Goal: Task Accomplishment & Management: Use online tool/utility

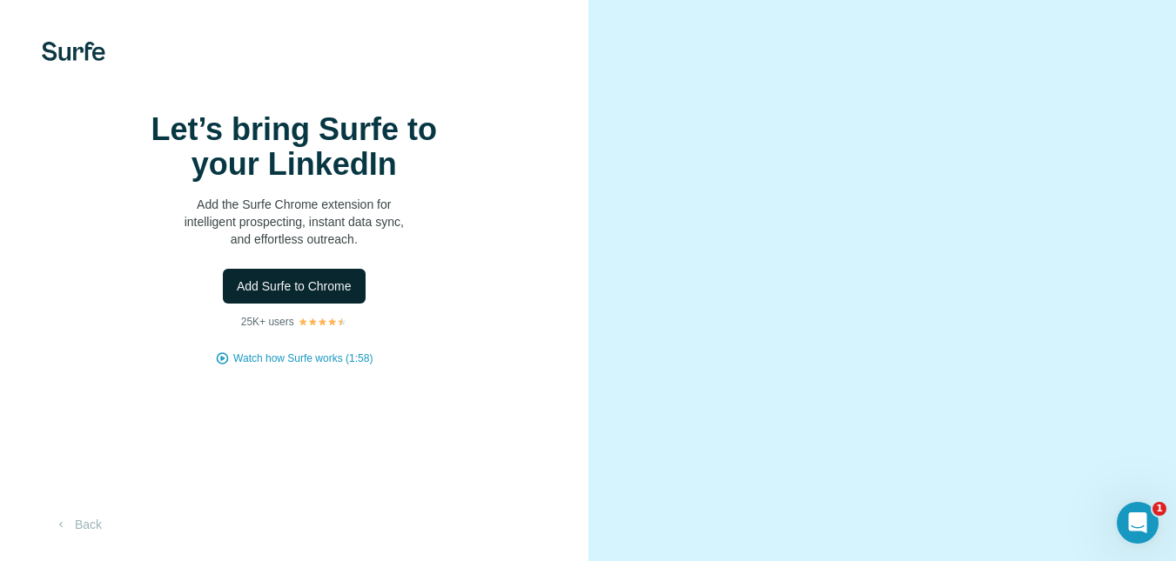
click at [347, 295] on span "Add Surfe to Chrome" at bounding box center [294, 286] width 115 height 17
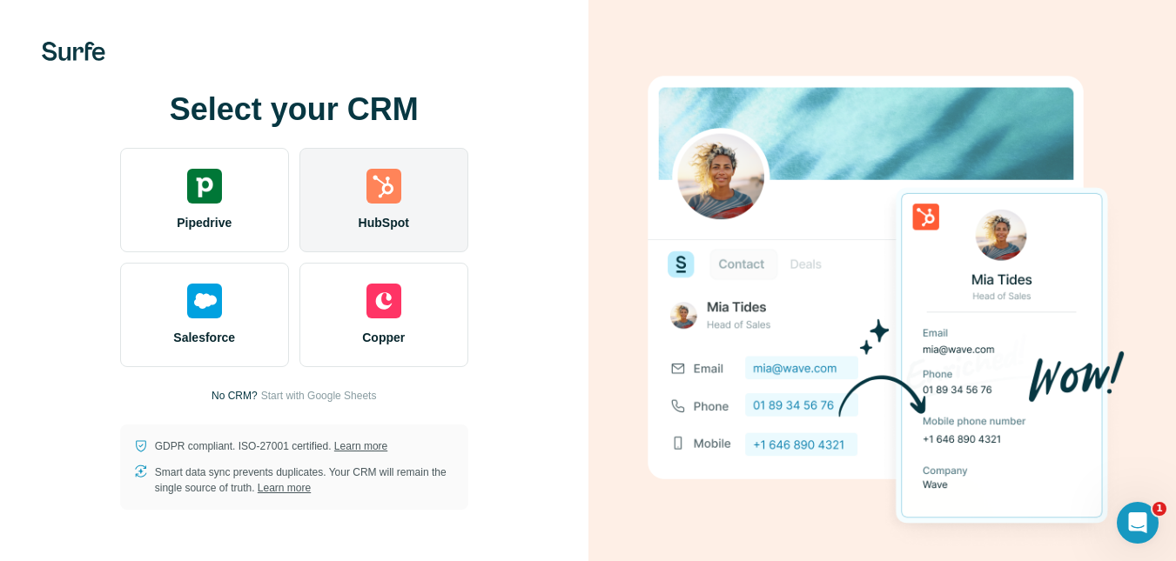
click at [432, 205] on div "HubSpot" at bounding box center [383, 200] width 169 height 104
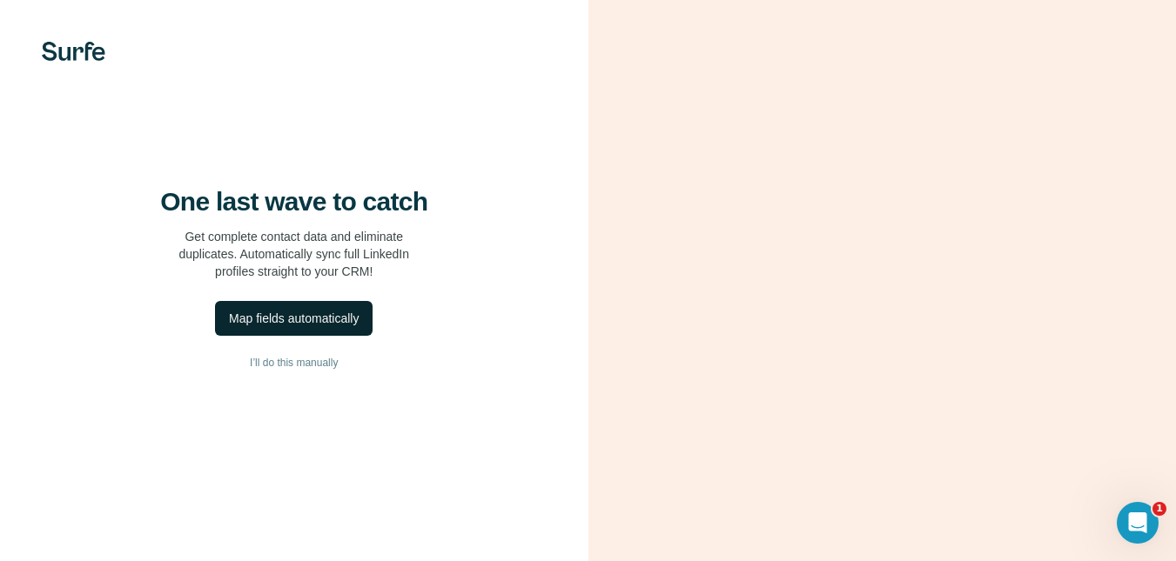
click at [359, 327] on div "Map fields automatically" at bounding box center [294, 318] width 130 height 17
